Goal: Information Seeking & Learning: Understand process/instructions

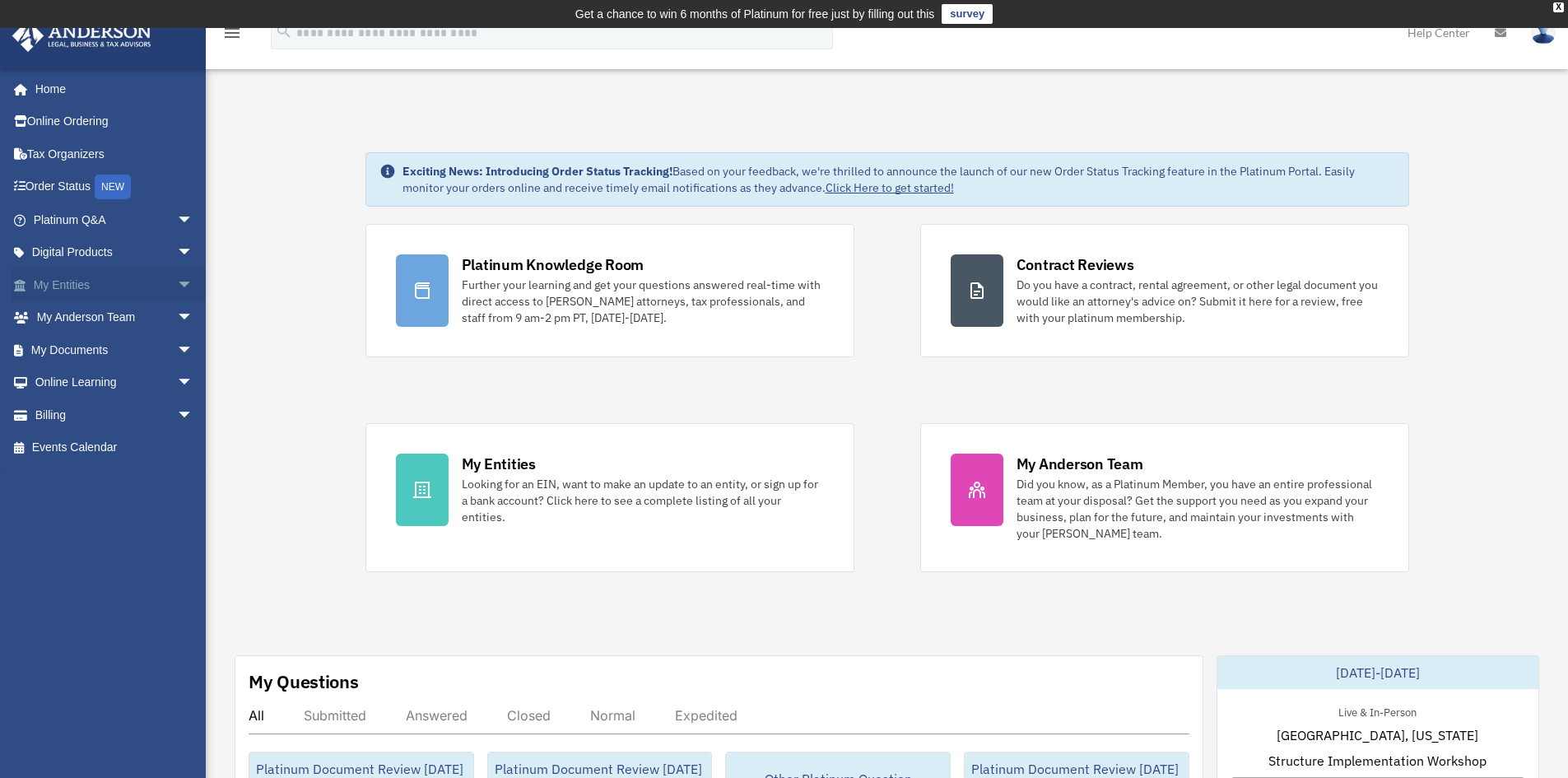
click at [177, 284] on span "arrow_drop_down" at bounding box center [194, 285] width 33 height 33
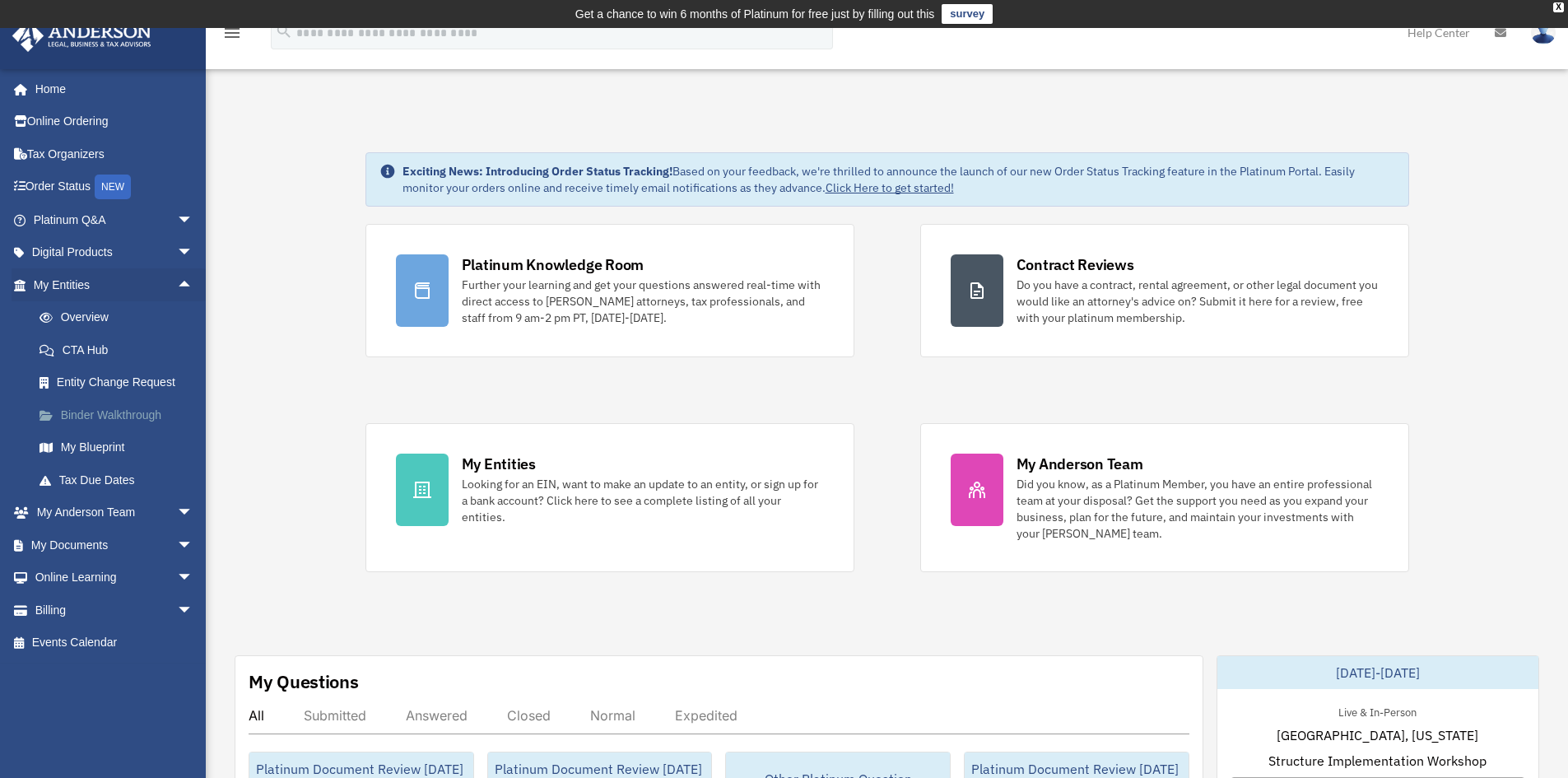
click at [126, 414] on link "Binder Walkthrough" at bounding box center [120, 415] width 195 height 33
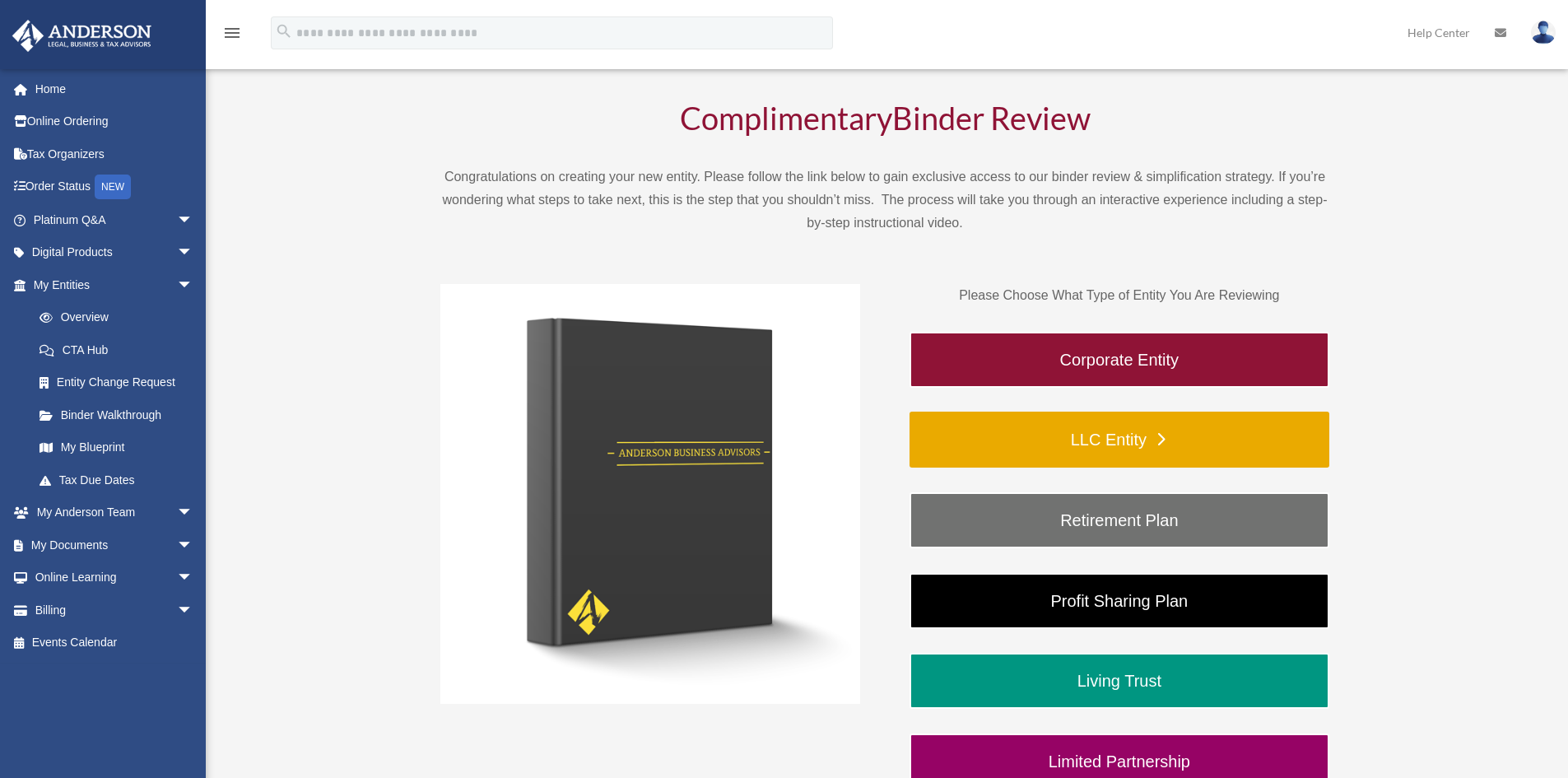
click at [1092, 444] on link "LLC Entity" at bounding box center [1119, 440] width 420 height 56
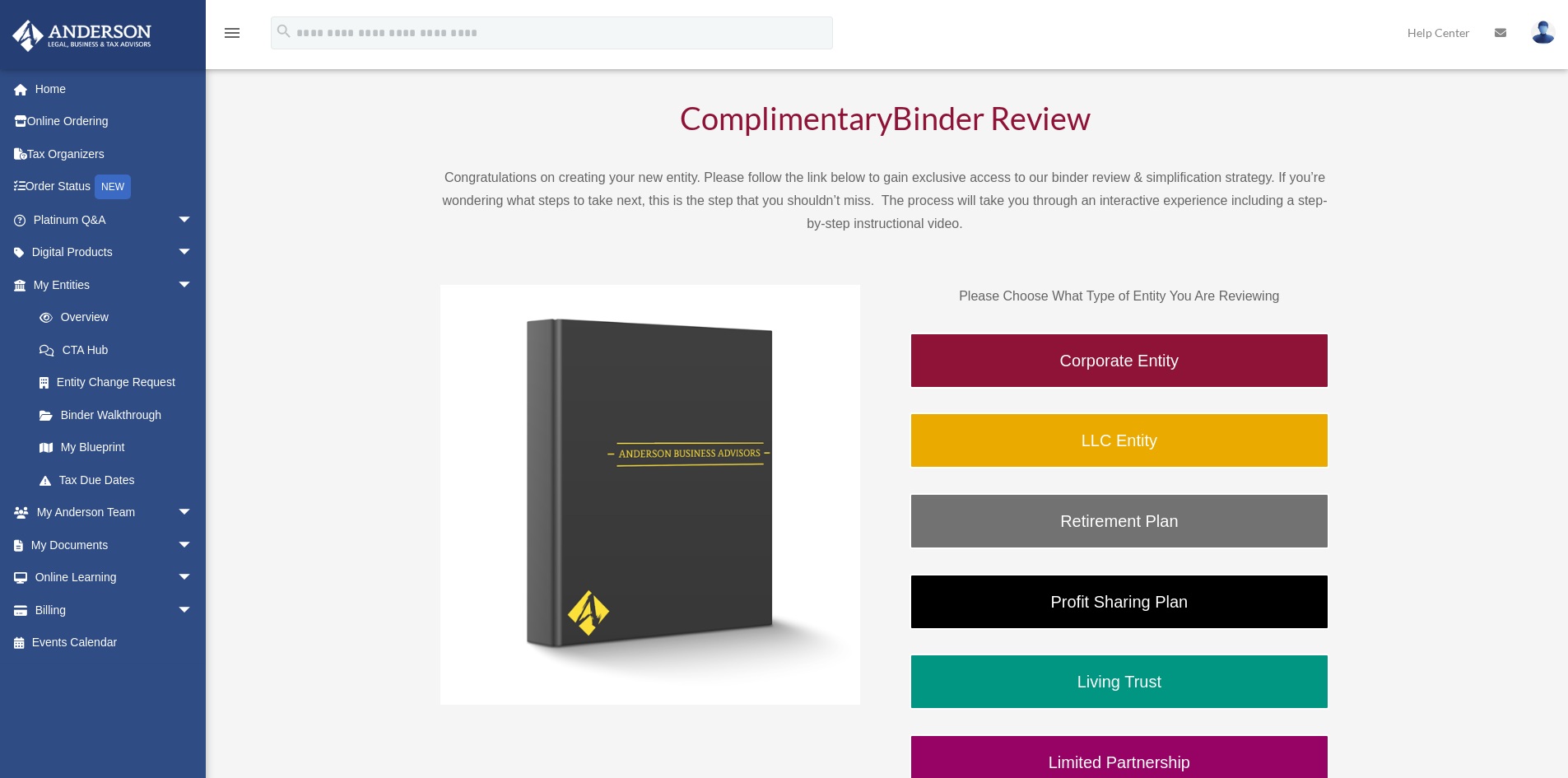
scroll to position [357, 0]
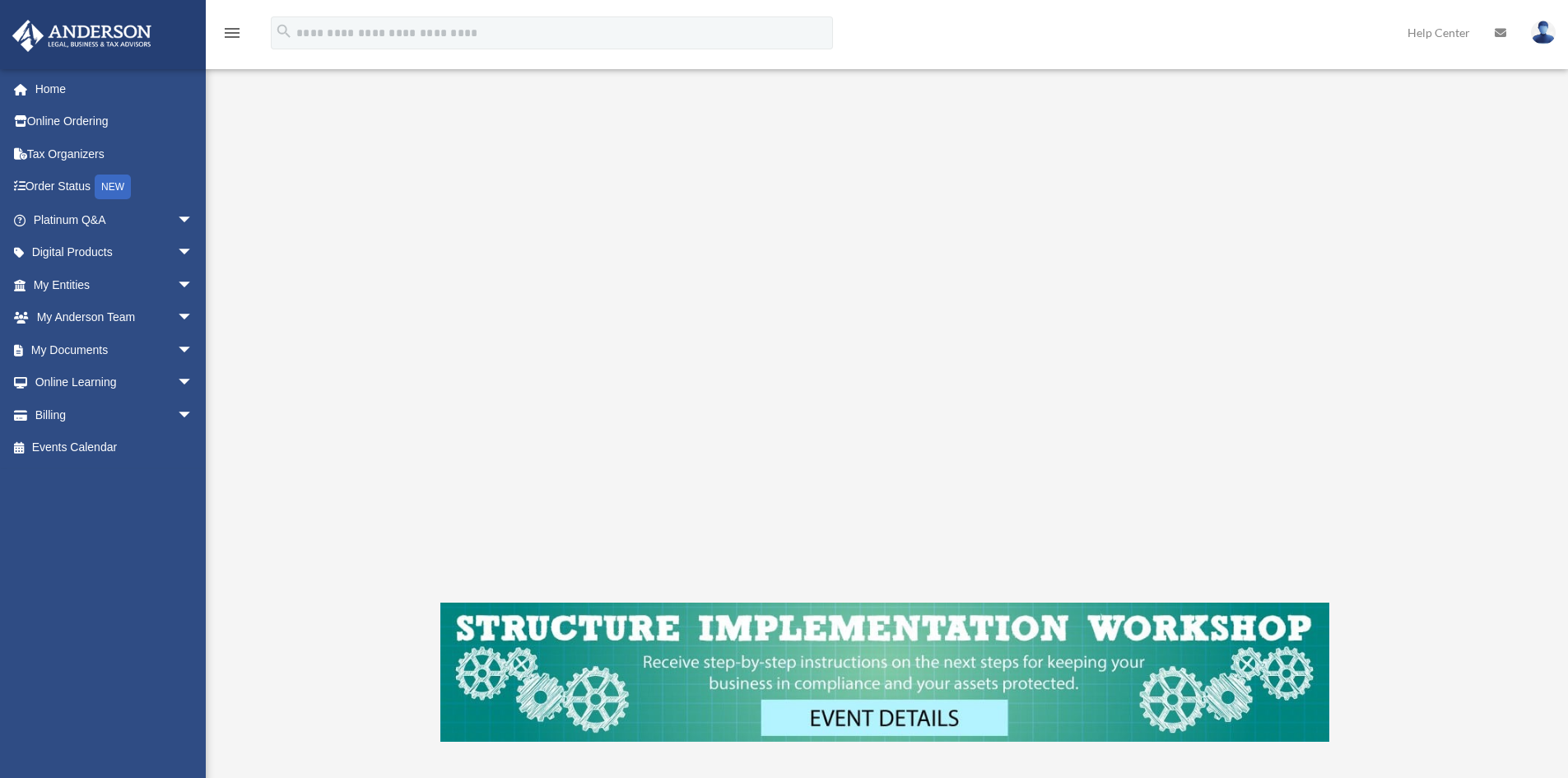
scroll to position [247, 0]
